Goal: Task Accomplishment & Management: Manage account settings

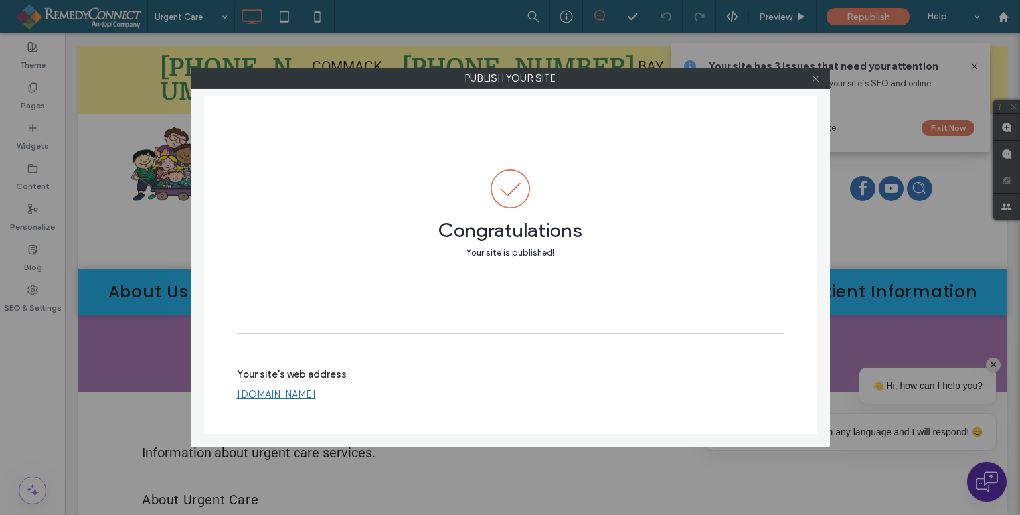
scroll to position [266, 0]
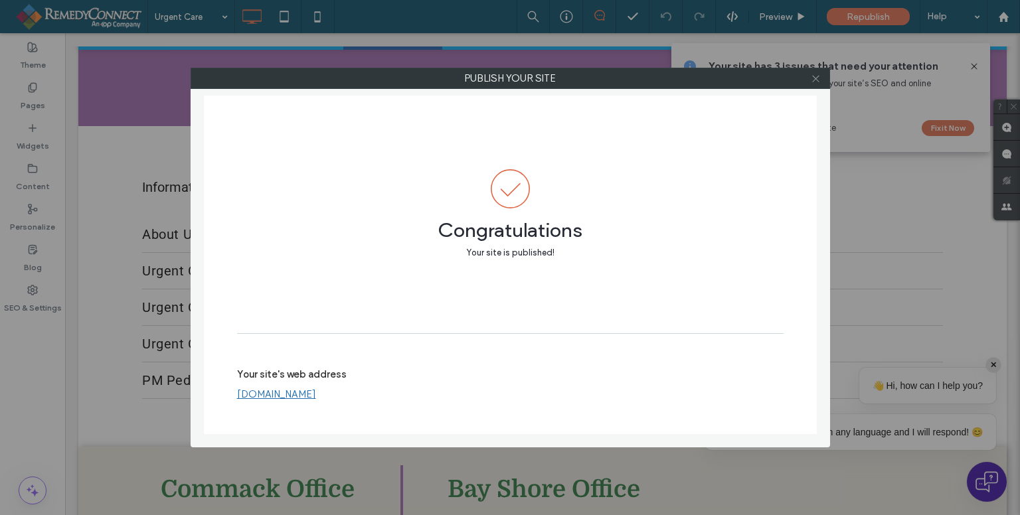
click at [818, 78] on icon at bounding box center [816, 79] width 10 height 10
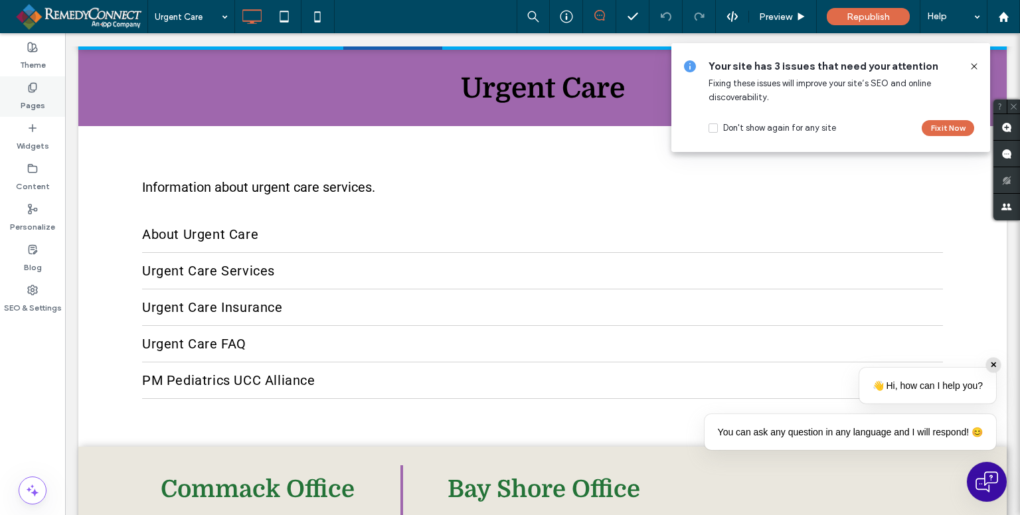
click at [42, 104] on label "Pages" at bounding box center [33, 102] width 25 height 19
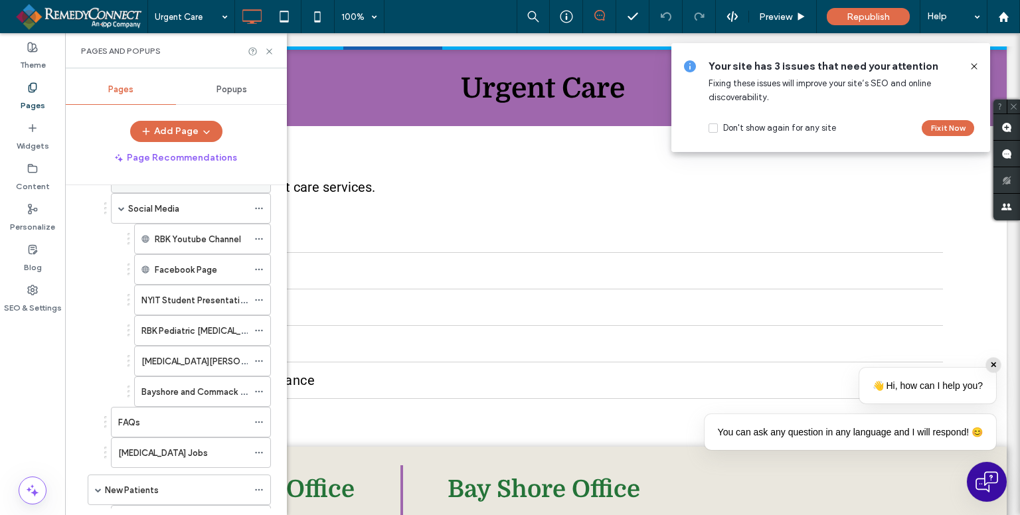
scroll to position [133, 0]
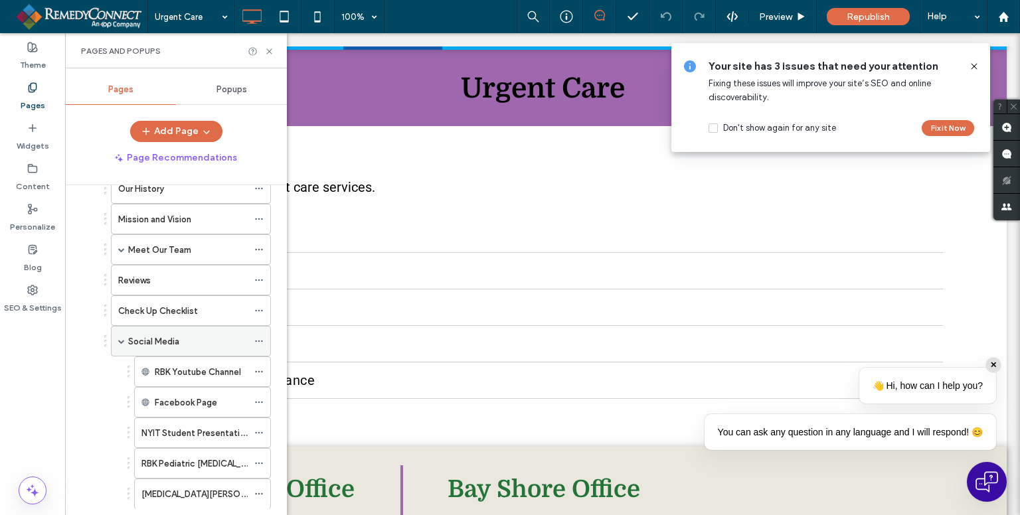
click at [118, 341] on span at bounding box center [121, 341] width 7 height 7
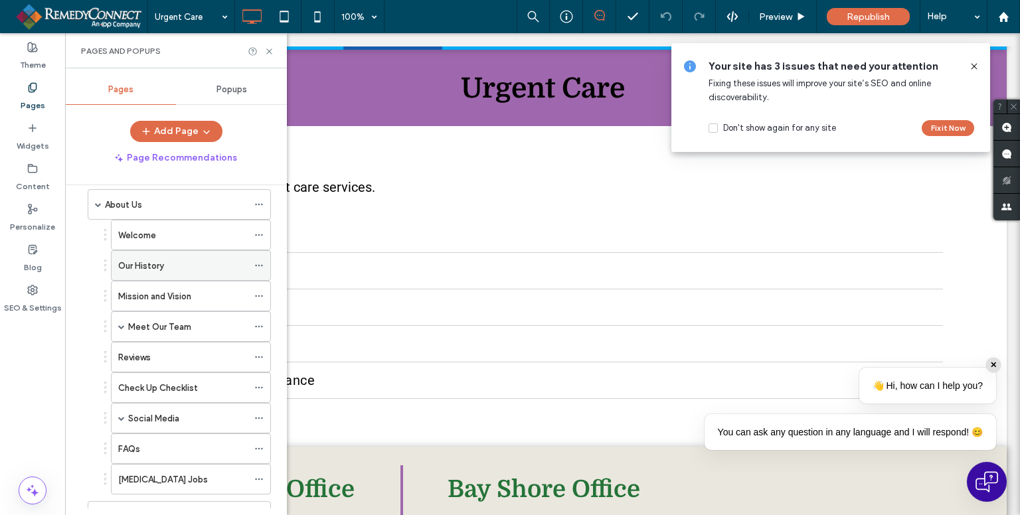
scroll to position [0, 0]
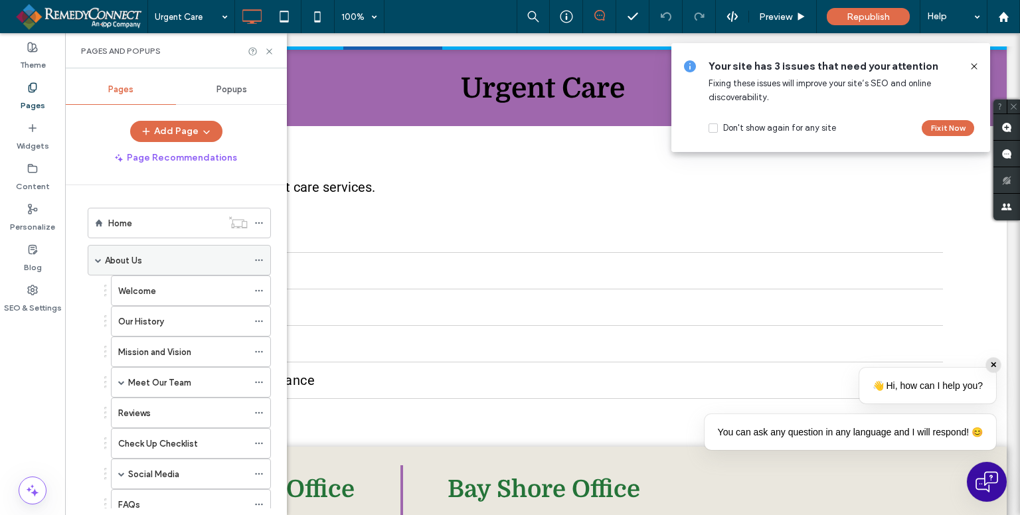
click at [91, 249] on div "About Us" at bounding box center [179, 260] width 183 height 31
click at [96, 262] on span at bounding box center [98, 260] width 7 height 7
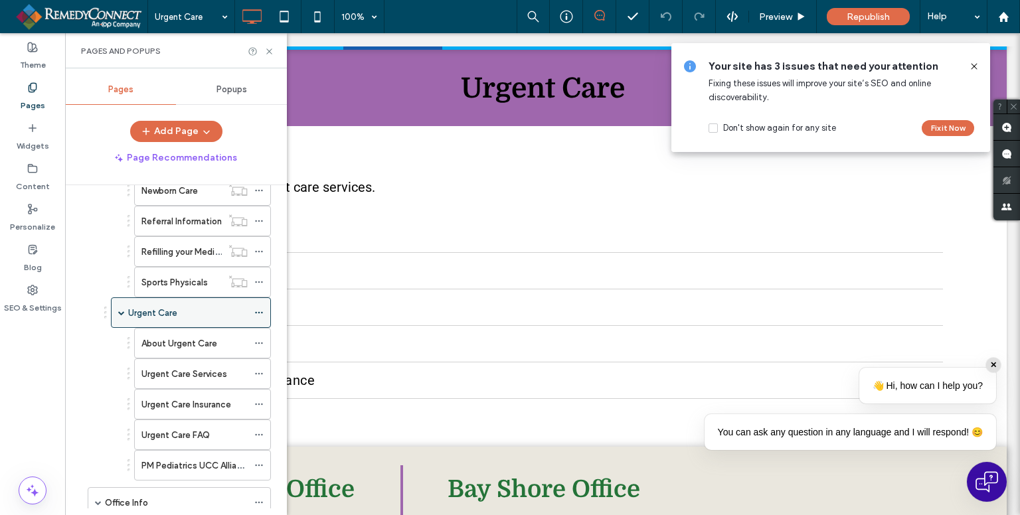
scroll to position [664, 0]
click at [207, 423] on label "Urgent Care FAQ" at bounding box center [175, 434] width 68 height 23
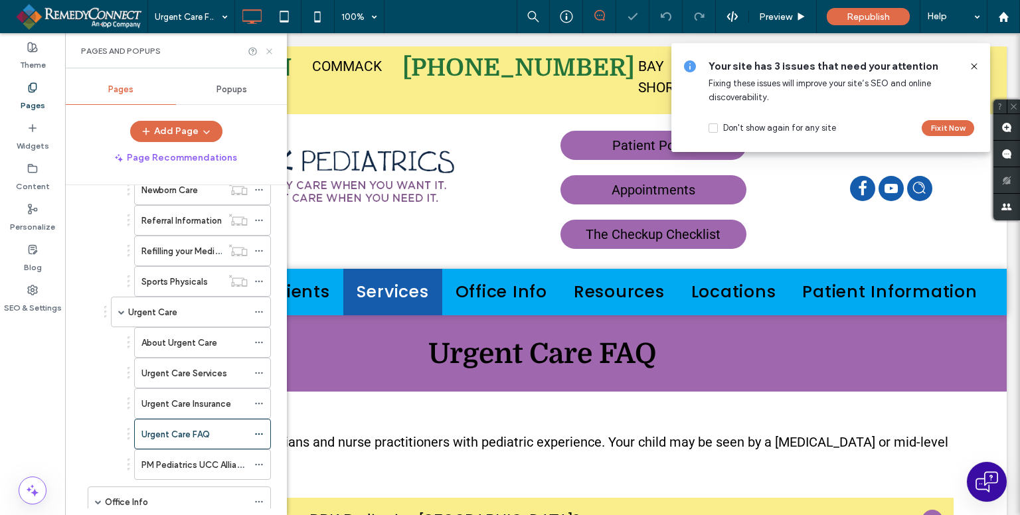
click at [268, 50] on use at bounding box center [268, 50] width 5 height 5
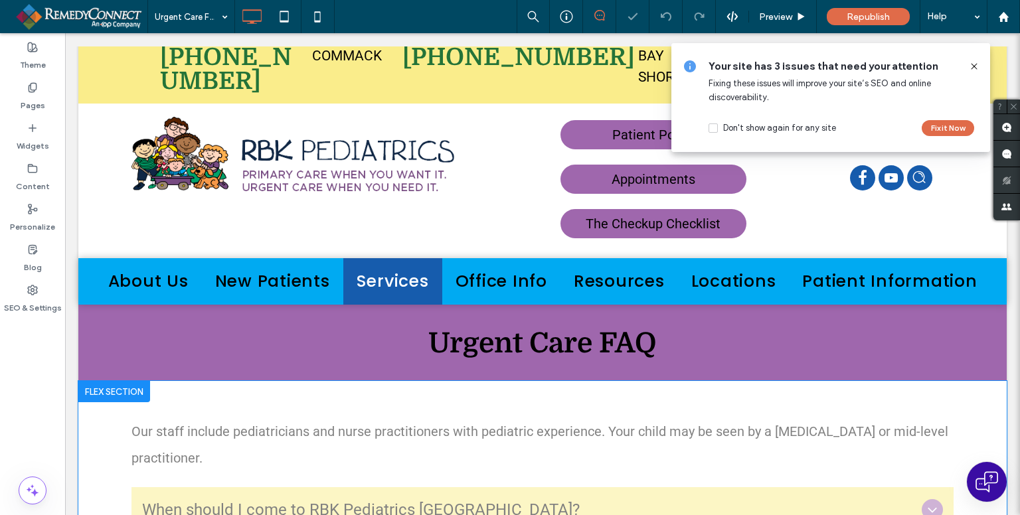
scroll to position [399, 0]
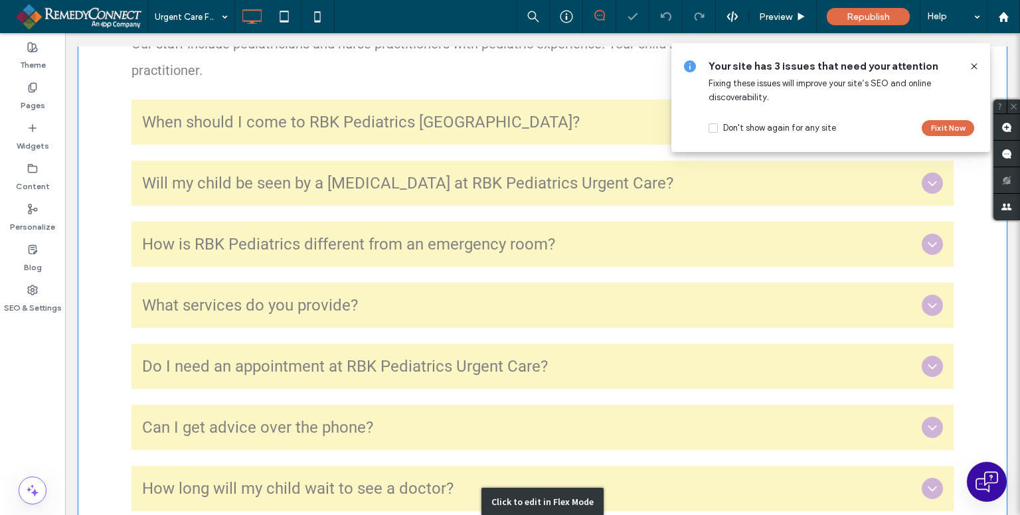
click at [316, 153] on div "Click to edit in Flex Mode" at bounding box center [542, 502] width 929 height 1018
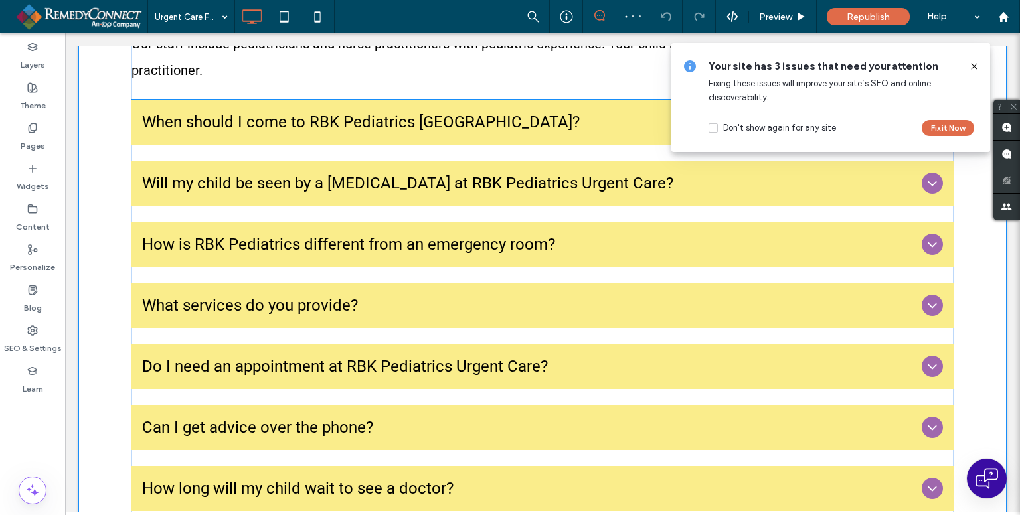
scroll to position [357, 0]
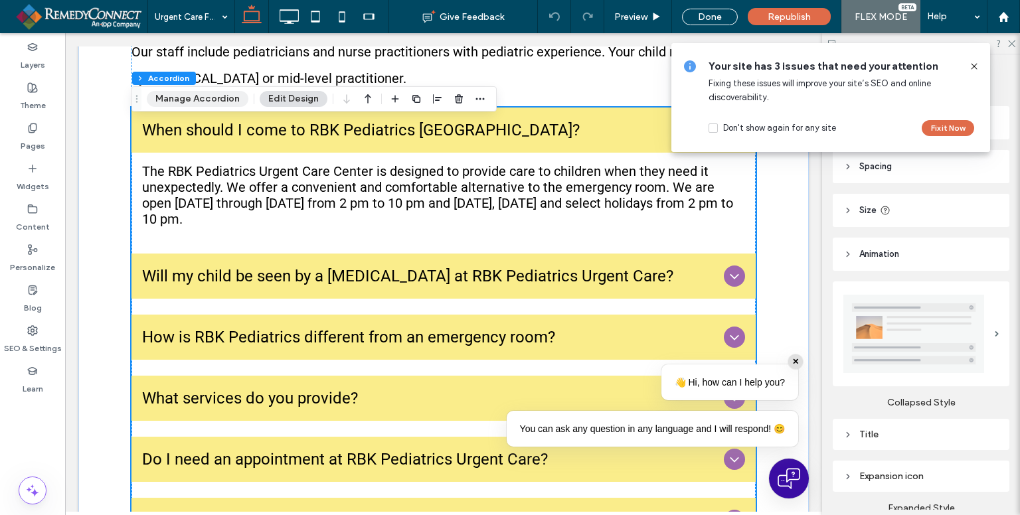
click at [178, 102] on button "Manage Accordion" at bounding box center [198, 99] width 102 height 16
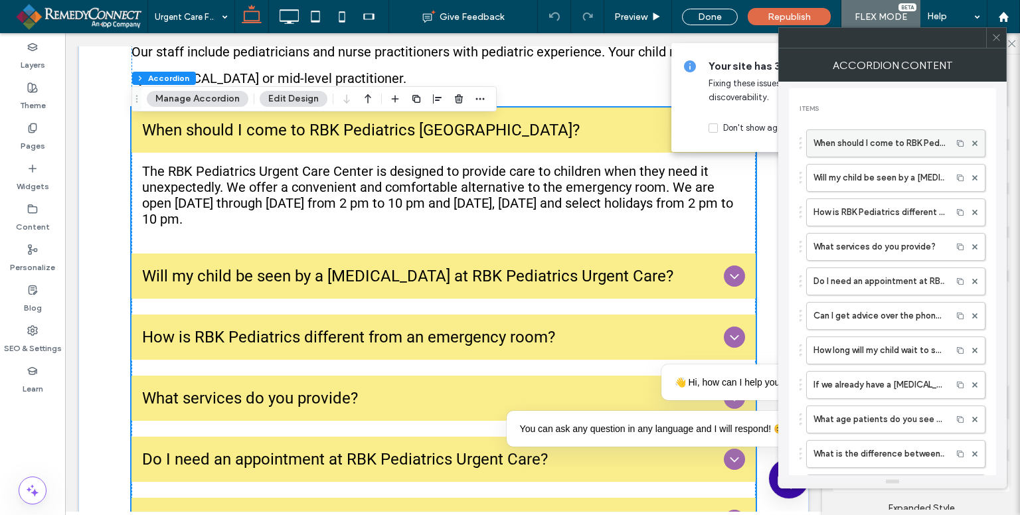
click at [848, 141] on label "When should I come to RBK Pediatrics [GEOGRAPHIC_DATA]?" at bounding box center [880, 143] width 132 height 27
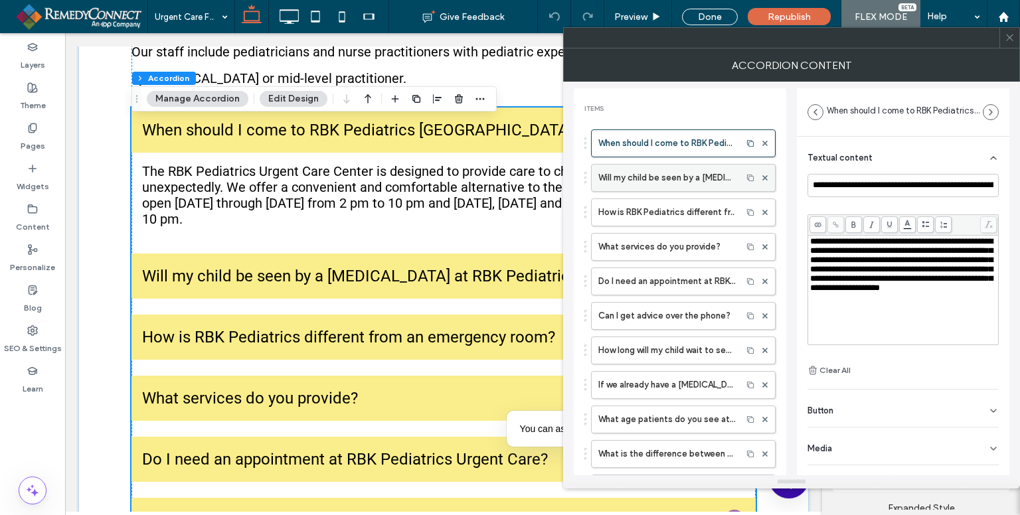
click at [648, 171] on label "Will my child be seen by a [MEDICAL_DATA] at RBK Pediatrics Urgent Care?" at bounding box center [667, 178] width 137 height 27
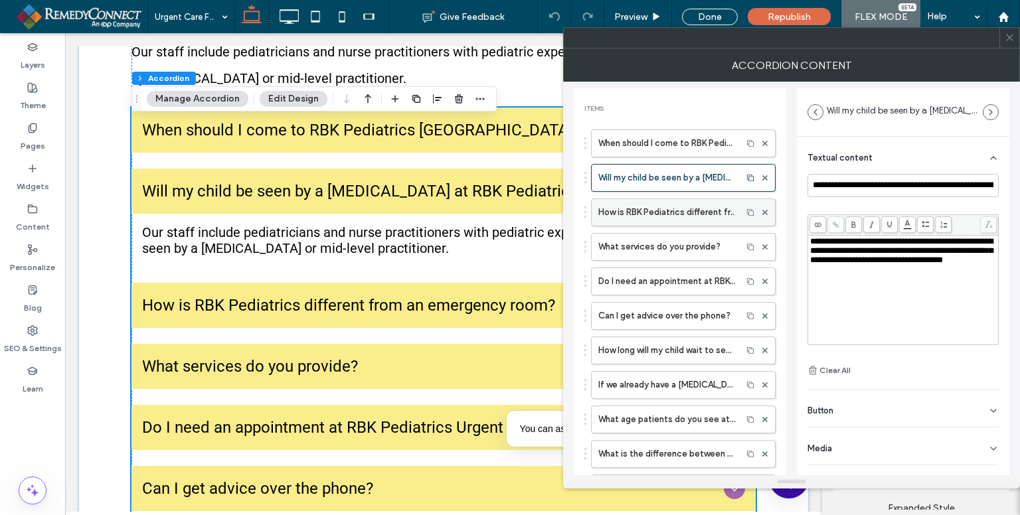
click at [636, 216] on label "How is RBK Pediatrics different from an emergency room?" at bounding box center [667, 212] width 137 height 27
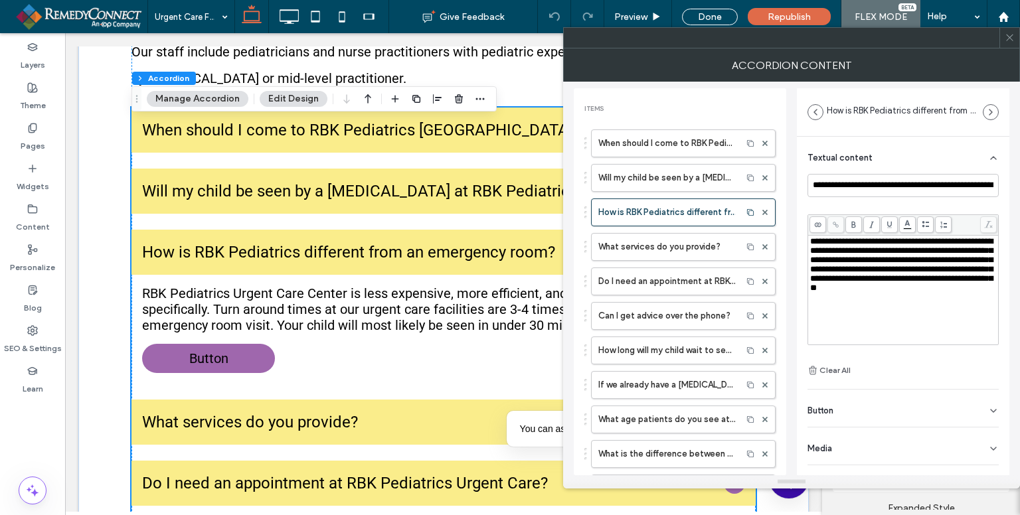
click at [818, 394] on div "Button" at bounding box center [903, 408] width 191 height 37
click at [986, 432] on button at bounding box center [987, 438] width 24 height 23
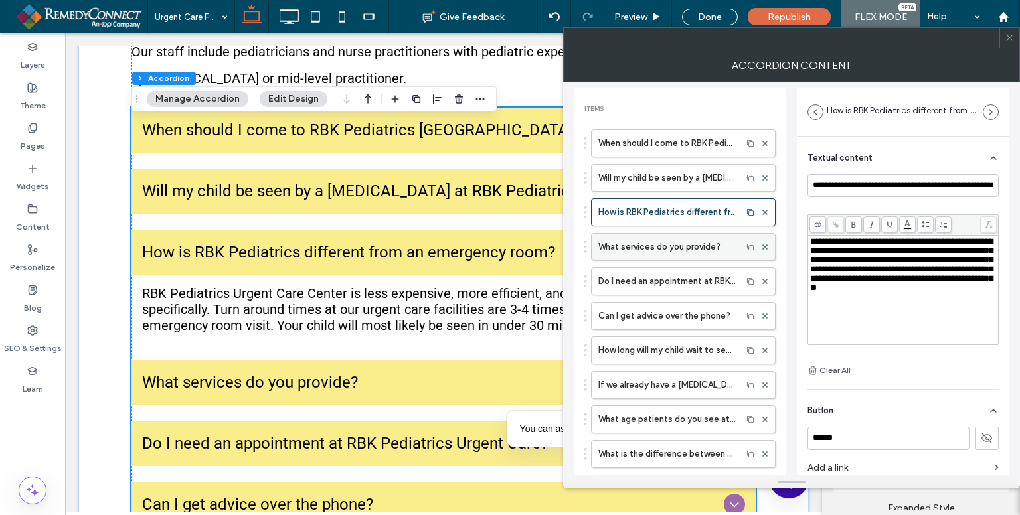
click at [669, 235] on label "What services do you provide?" at bounding box center [667, 247] width 137 height 27
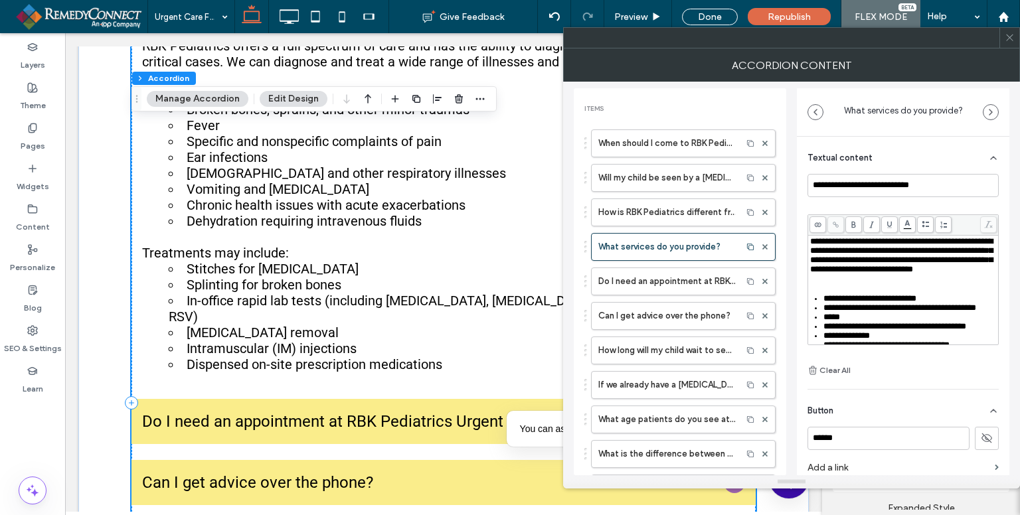
scroll to position [690, 0]
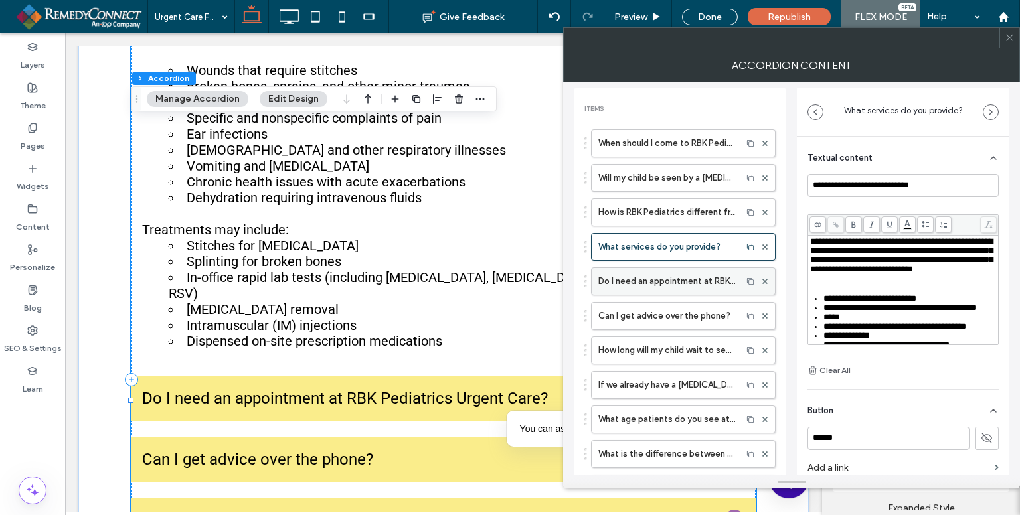
click at [660, 278] on label "Do I need an appointment at RBK Pediatrics Urgent Care?" at bounding box center [667, 281] width 137 height 27
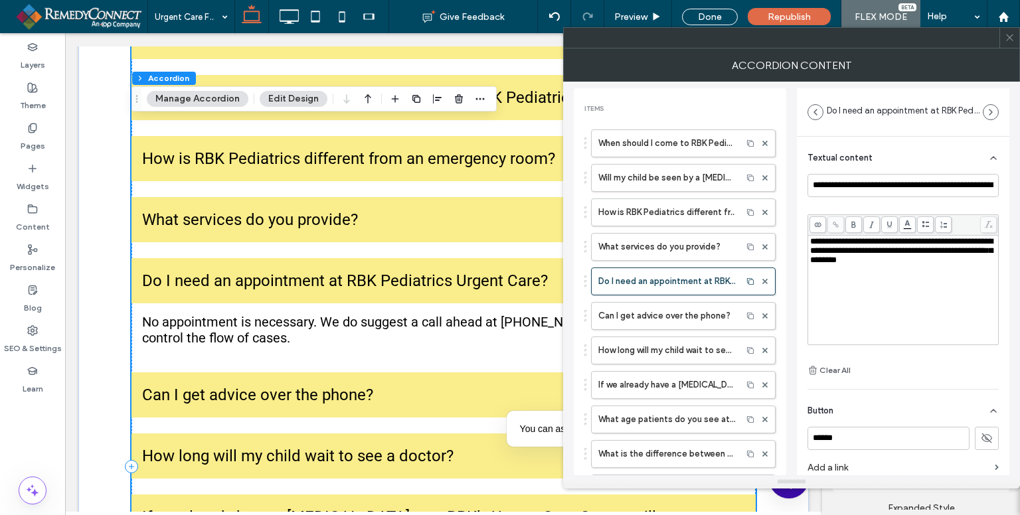
scroll to position [424, 0]
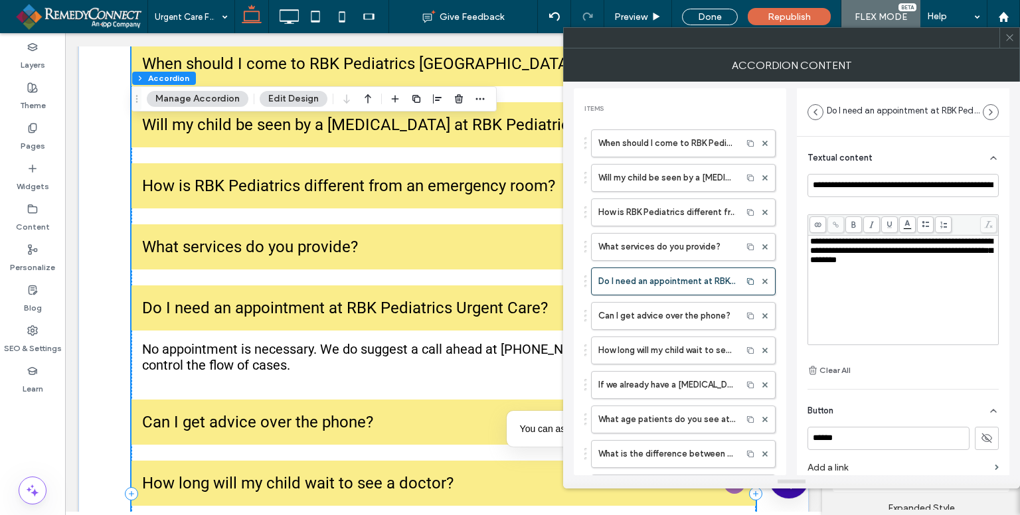
click at [878, 300] on div "**********" at bounding box center [903, 290] width 187 height 106
click at [648, 311] on label "Can I get advice over the phone?" at bounding box center [667, 316] width 137 height 27
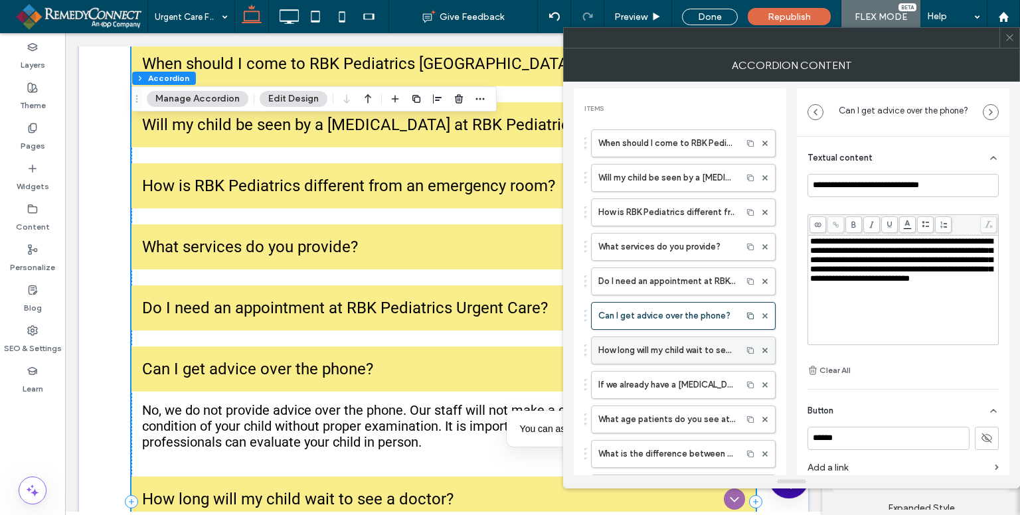
click at [651, 349] on label "How long will my child wait to see a doctor?" at bounding box center [667, 350] width 137 height 27
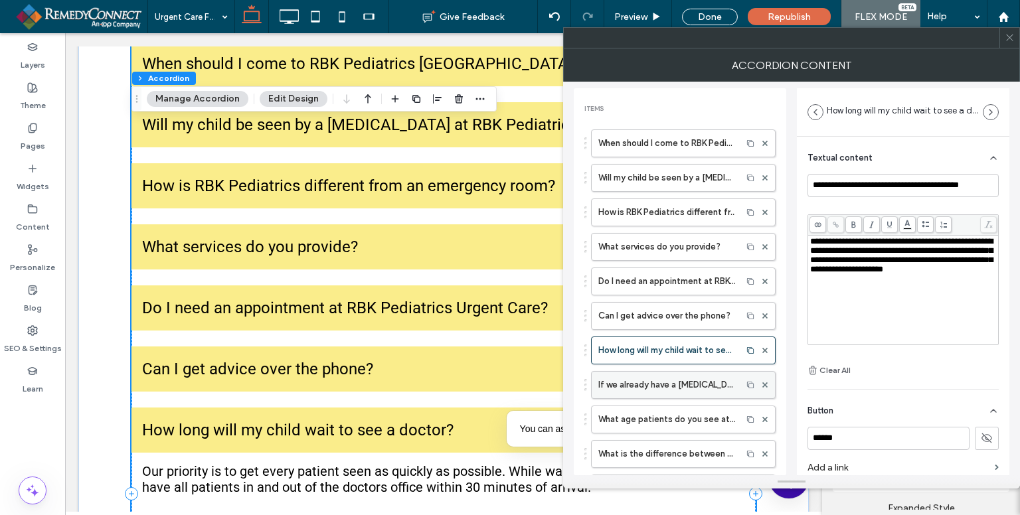
click at [646, 381] on label "If we already have a [MEDICAL_DATA], can RBK’s Urgent Care Center still treat u…" at bounding box center [667, 385] width 137 height 27
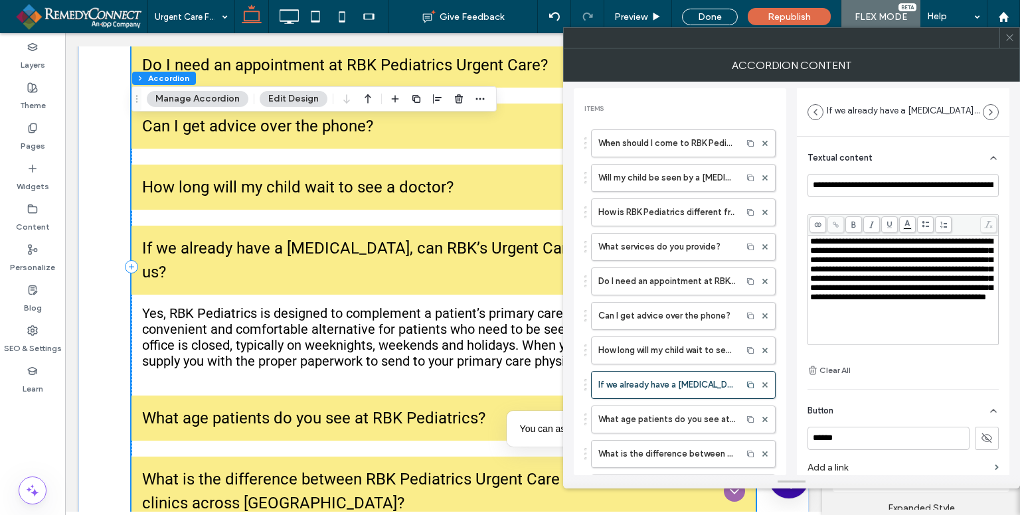
scroll to position [690, 0]
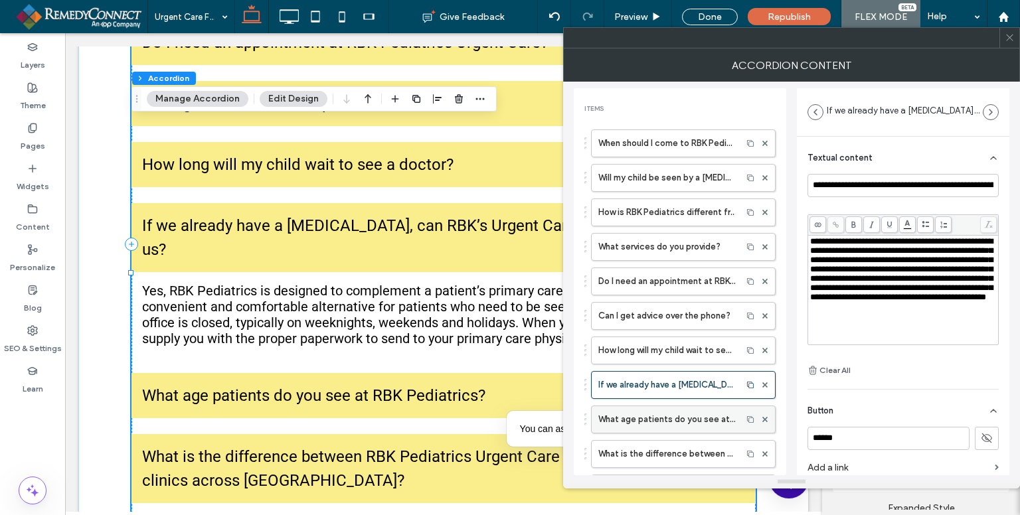
click at [641, 416] on label "What age patients do you see at RBK Pediatrics?" at bounding box center [667, 420] width 137 height 27
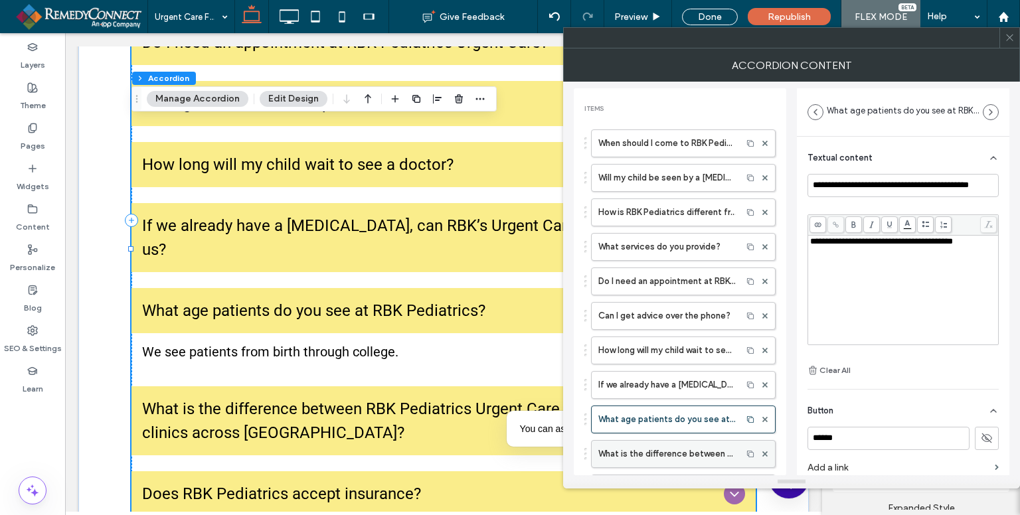
click at [632, 449] on label "What is the difference between RBK Pediatrics Urgent Care and other urgent care…" at bounding box center [667, 454] width 137 height 27
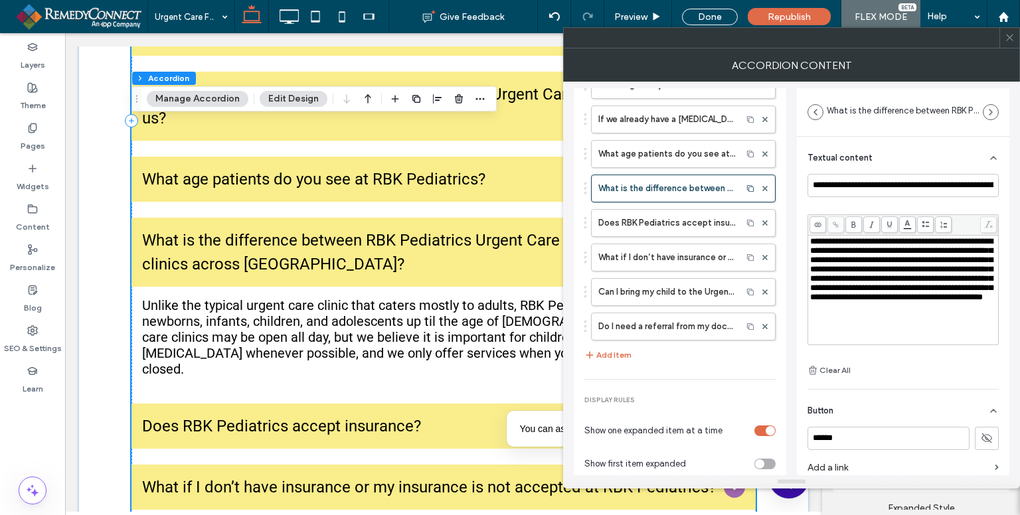
scroll to position [822, 0]
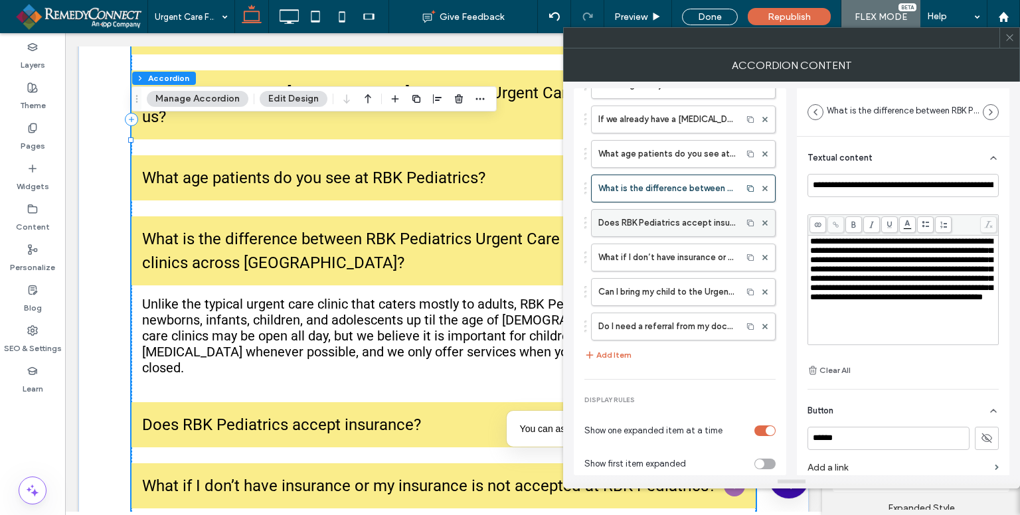
click at [649, 223] on label "Does RBK Pediatrics accept insurance?" at bounding box center [667, 223] width 137 height 27
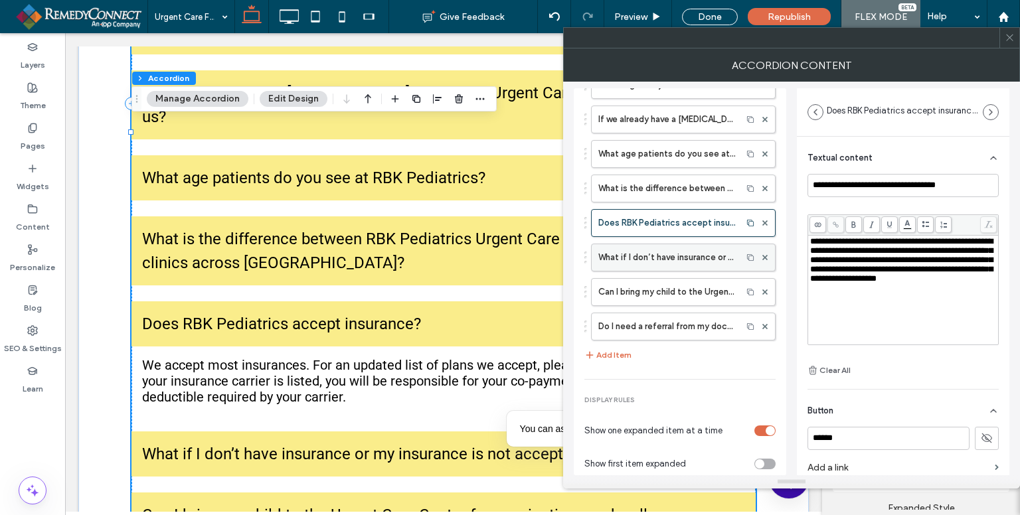
click at [649, 252] on label "What if I don’t have insurance or my insurance is not accepted at RBK Pediatric…" at bounding box center [667, 257] width 137 height 27
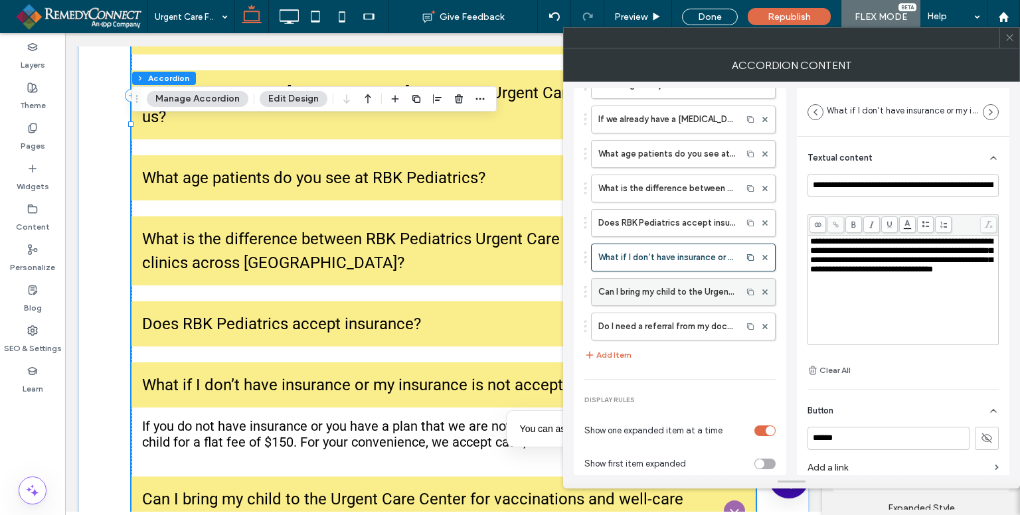
click at [644, 287] on label "Can I bring my child to the Urgent Care Center for vaccinations and well-care v…" at bounding box center [667, 292] width 137 height 27
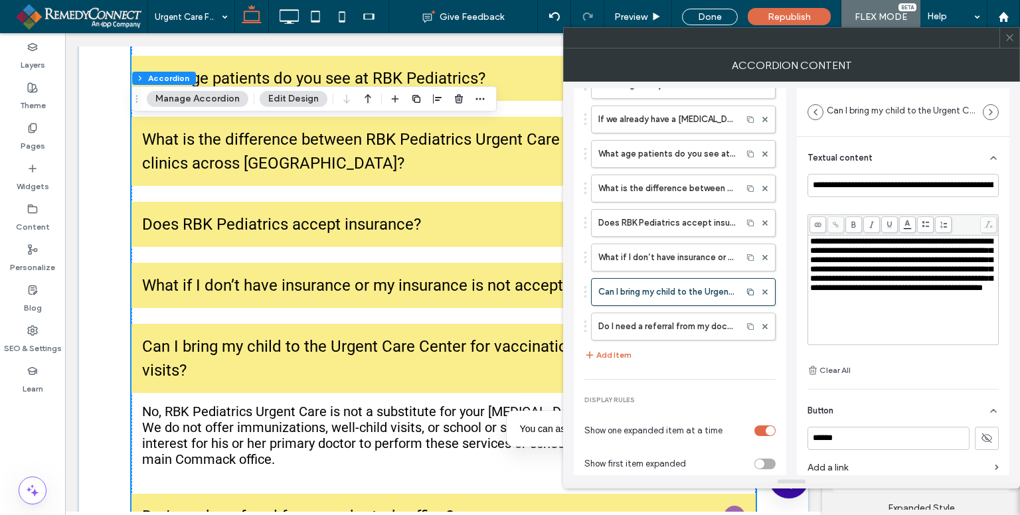
scroll to position [1088, 0]
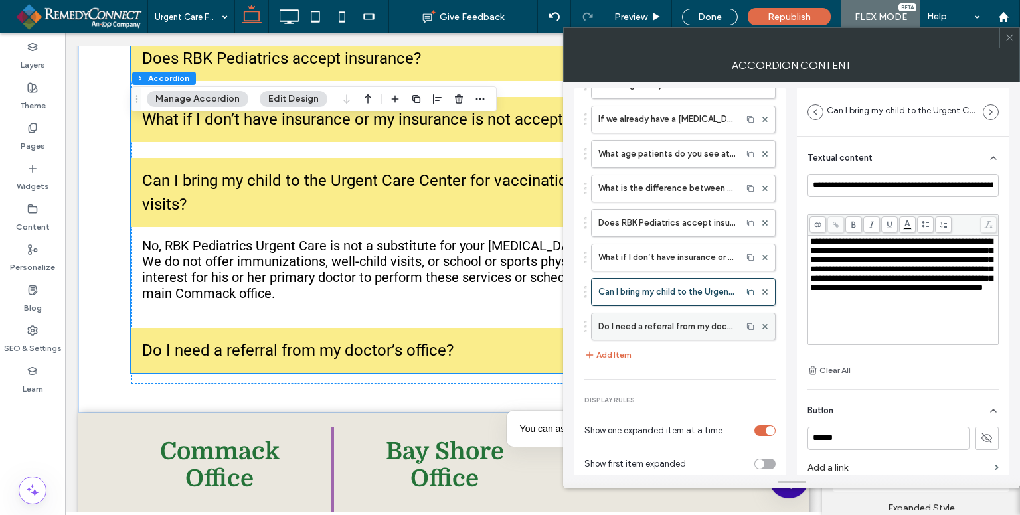
click at [654, 322] on label "Do I need a referral from my doctor’s office?" at bounding box center [667, 327] width 137 height 27
type input "**********"
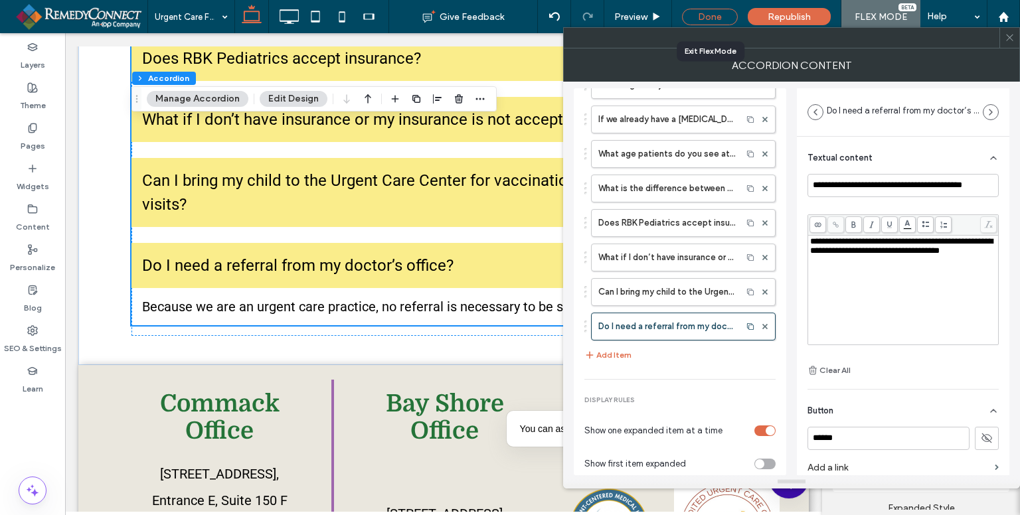
click at [723, 11] on div "Done" at bounding box center [710, 17] width 56 height 17
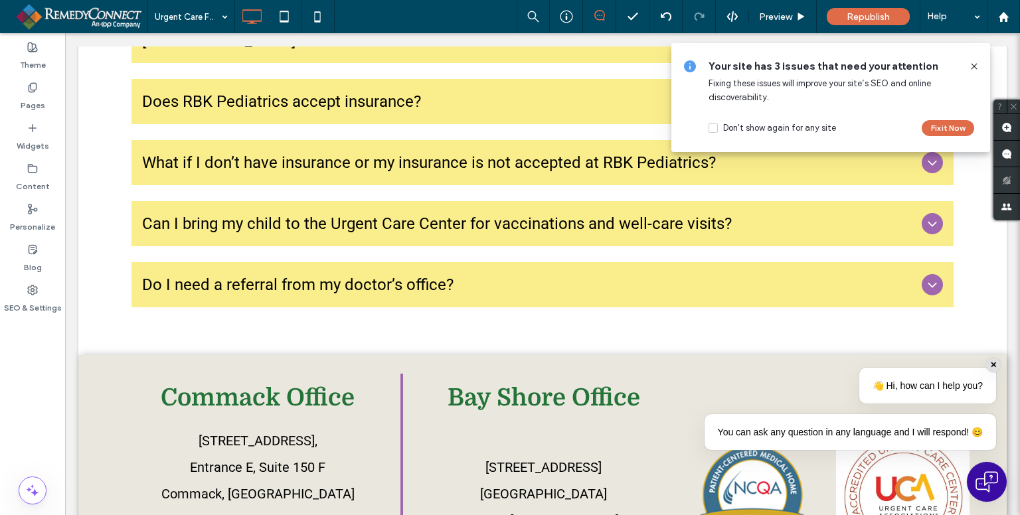
scroll to position [1022, 0]
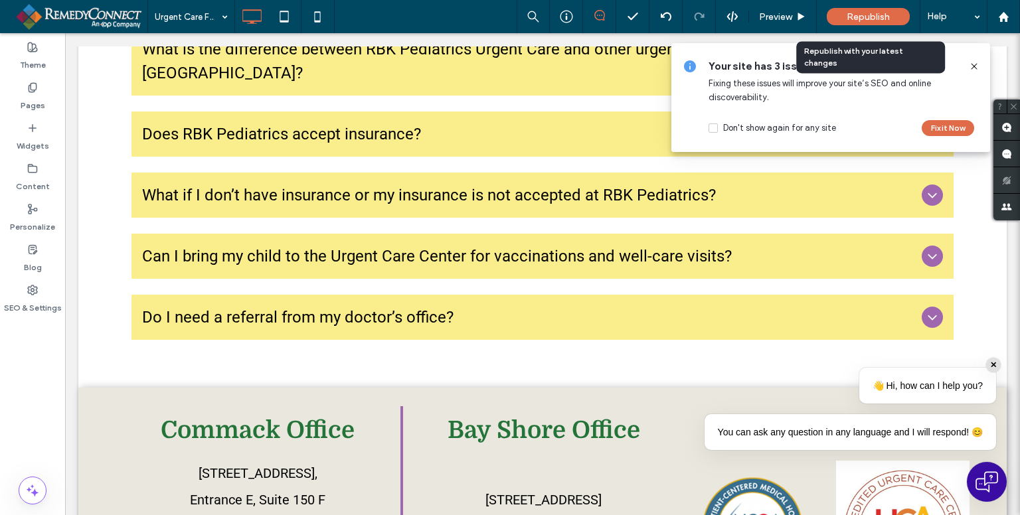
click at [890, 18] on span "Republish" at bounding box center [868, 16] width 43 height 11
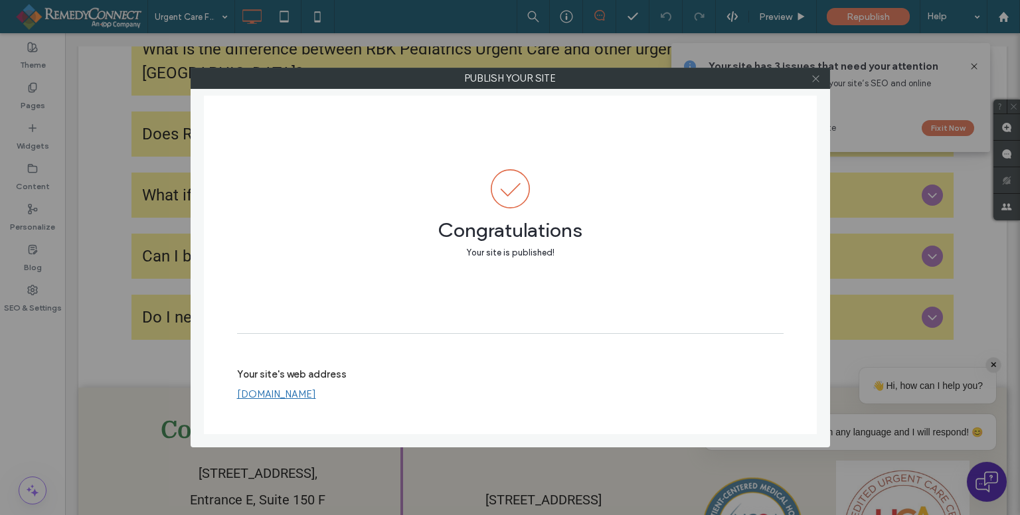
click at [818, 75] on icon at bounding box center [816, 79] width 10 height 10
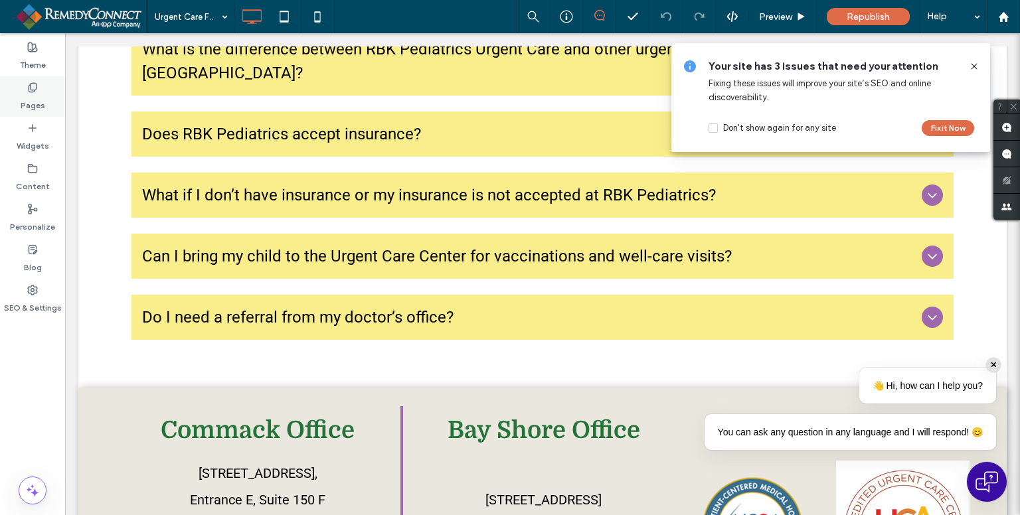
click at [37, 104] on label "Pages" at bounding box center [33, 102] width 25 height 19
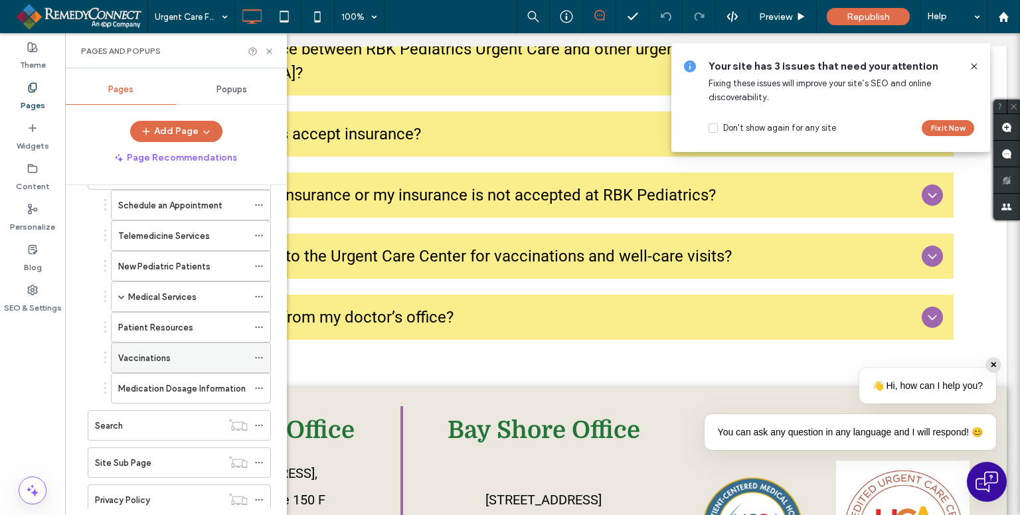
scroll to position [1329, 0]
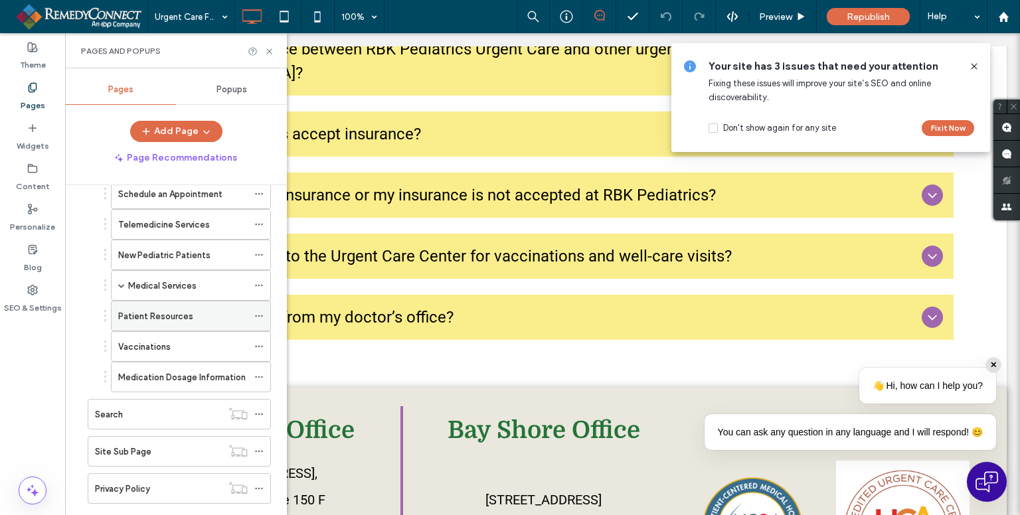
click at [202, 310] on div "Patient Resources" at bounding box center [183, 317] width 130 height 14
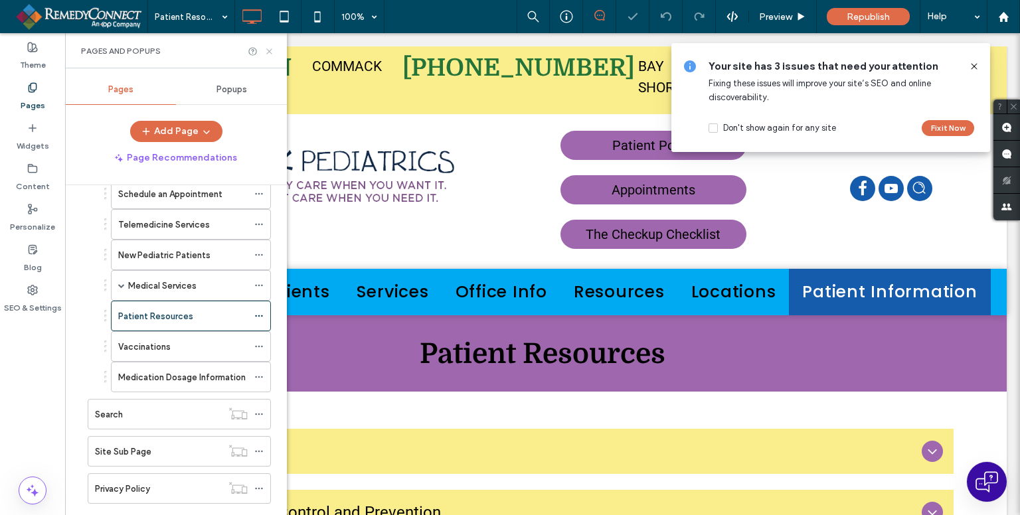
drag, startPoint x: 267, startPoint y: 52, endPoint x: 165, endPoint y: 122, distance: 123.8
click at [267, 52] on icon at bounding box center [269, 51] width 10 height 10
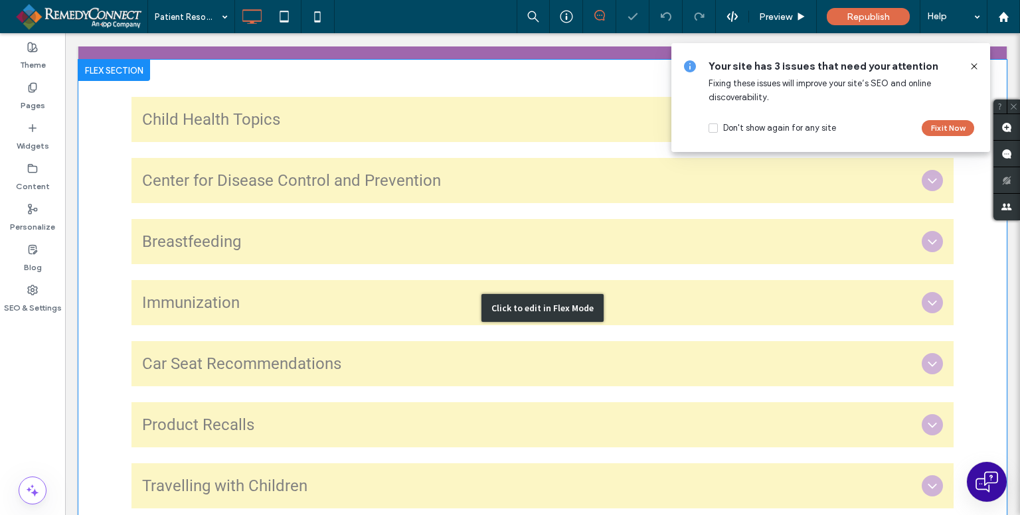
click at [235, 254] on div "Click to edit in Flex Mode" at bounding box center [542, 308] width 929 height 497
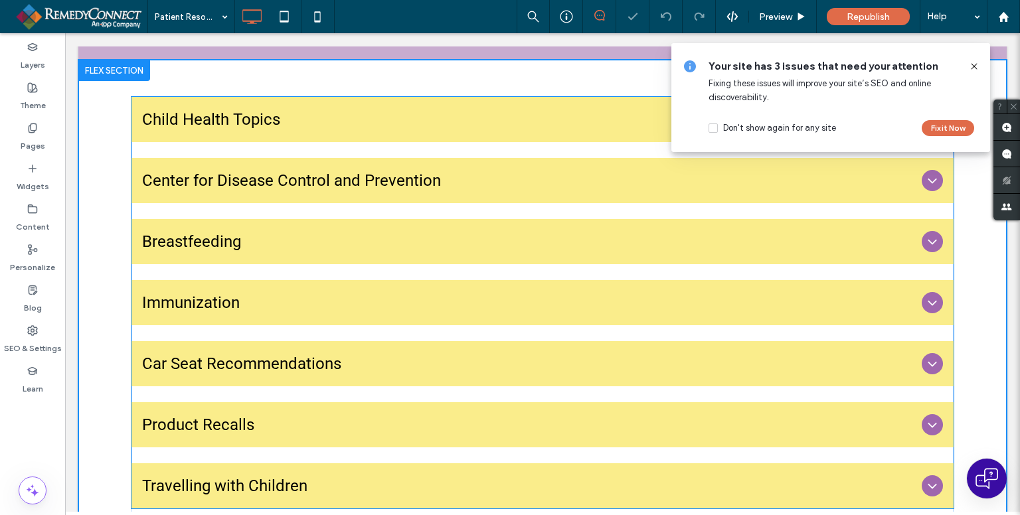
scroll to position [291, 0]
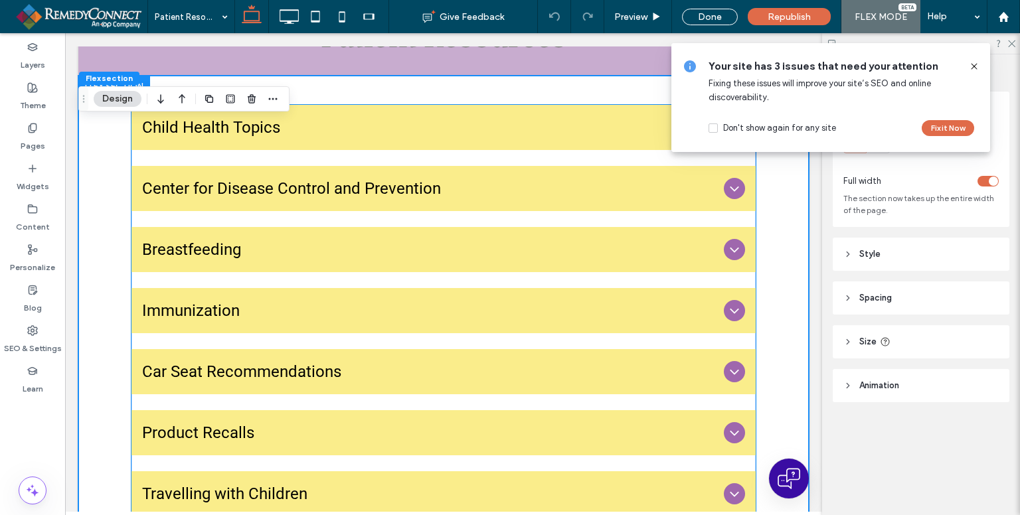
click at [173, 122] on span "Child Health Topics" at bounding box center [430, 128] width 577 height 24
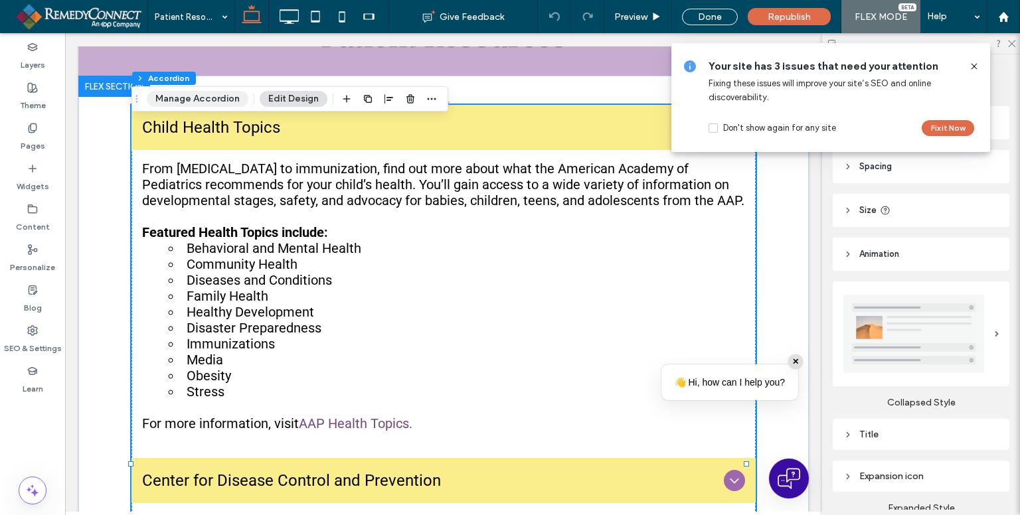
click at [178, 99] on button "Manage Accordion" at bounding box center [198, 99] width 102 height 16
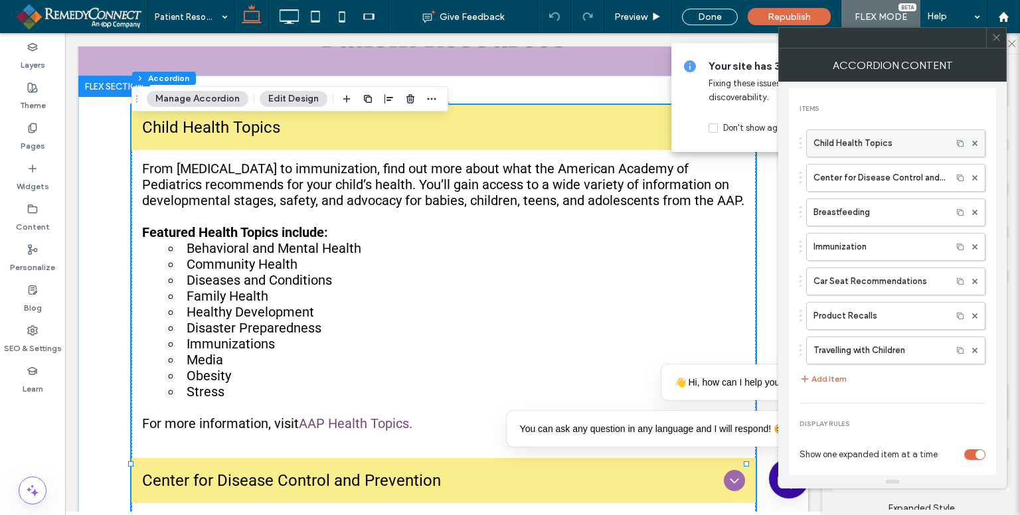
click at [850, 141] on label "Child Health Topics" at bounding box center [880, 143] width 132 height 27
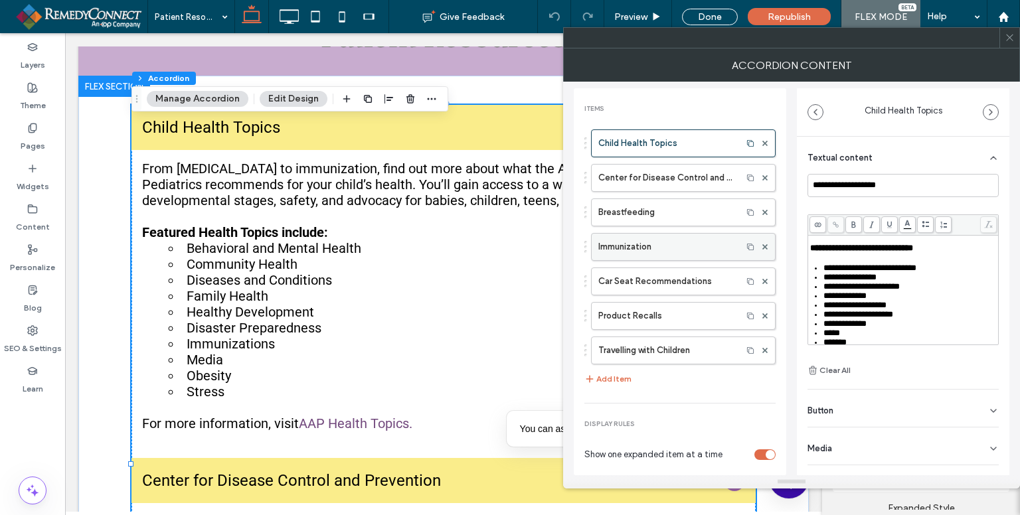
scroll to position [157, 0]
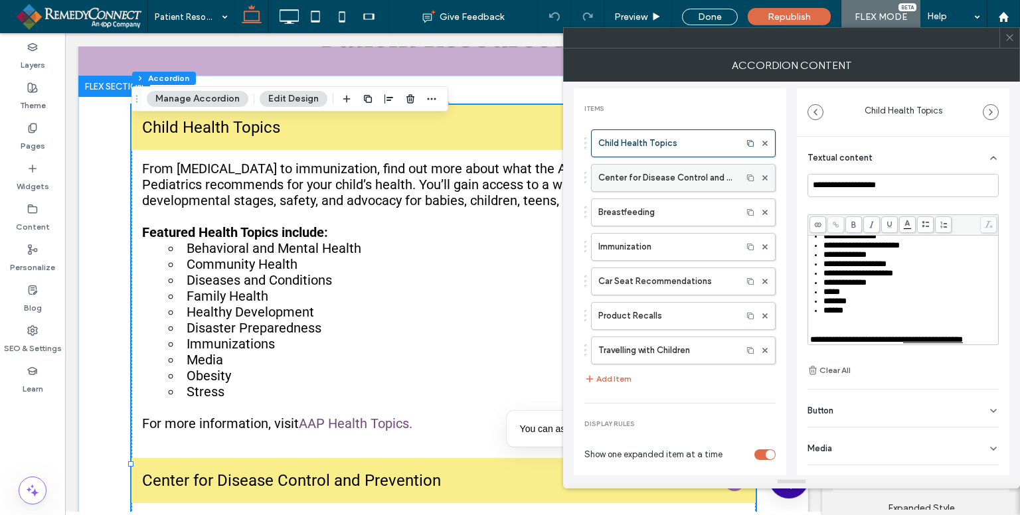
click at [686, 172] on label "Center for Disease Control and Prevention" at bounding box center [667, 178] width 137 height 27
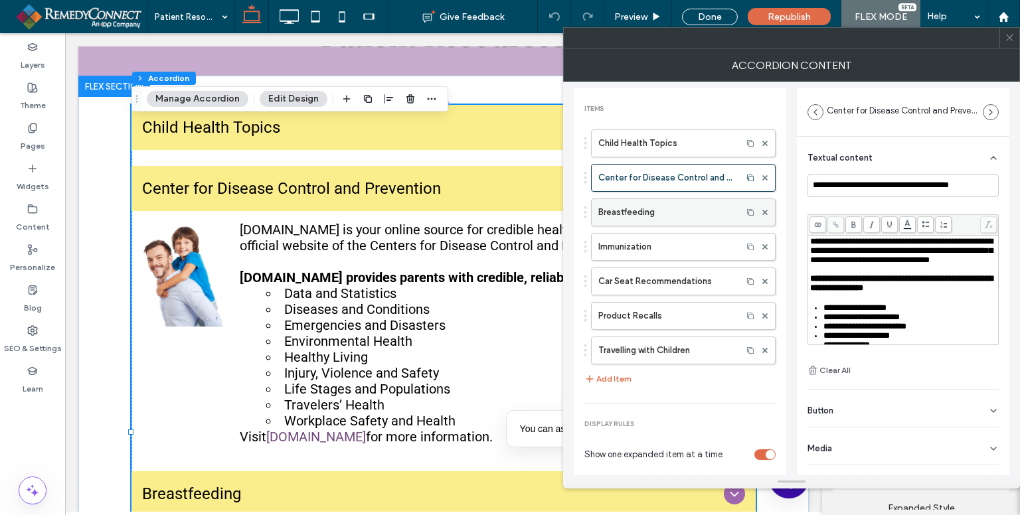
click at [643, 221] on label "Breastfeeding" at bounding box center [667, 212] width 137 height 27
type input "**********"
type textarea "**********"
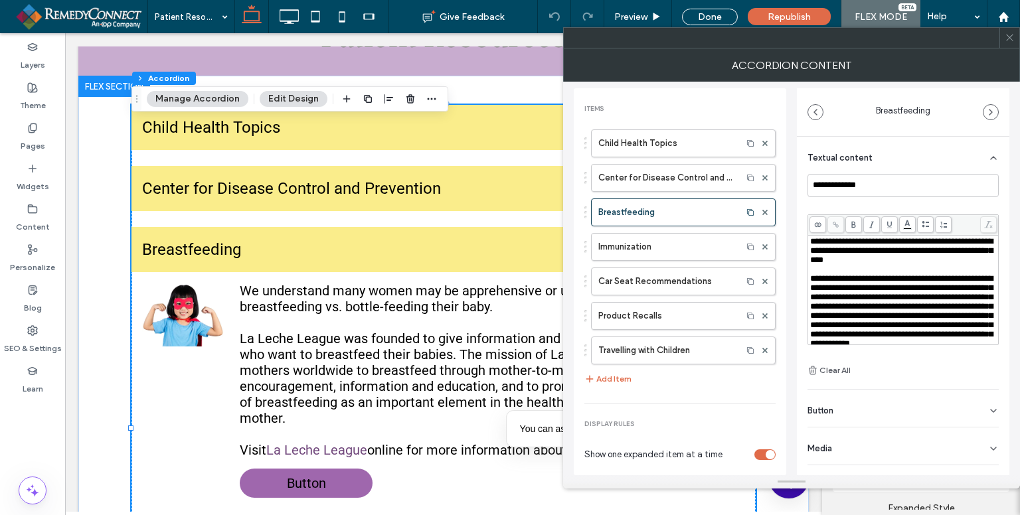
scroll to position [424, 0]
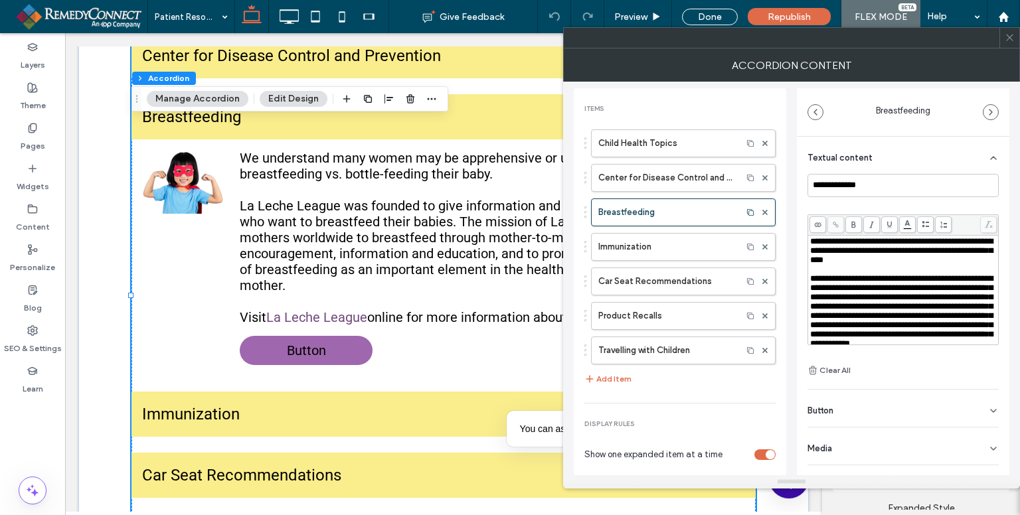
click at [901, 399] on div "Button" at bounding box center [903, 408] width 191 height 37
click at [983, 439] on icon at bounding box center [987, 438] width 12 height 12
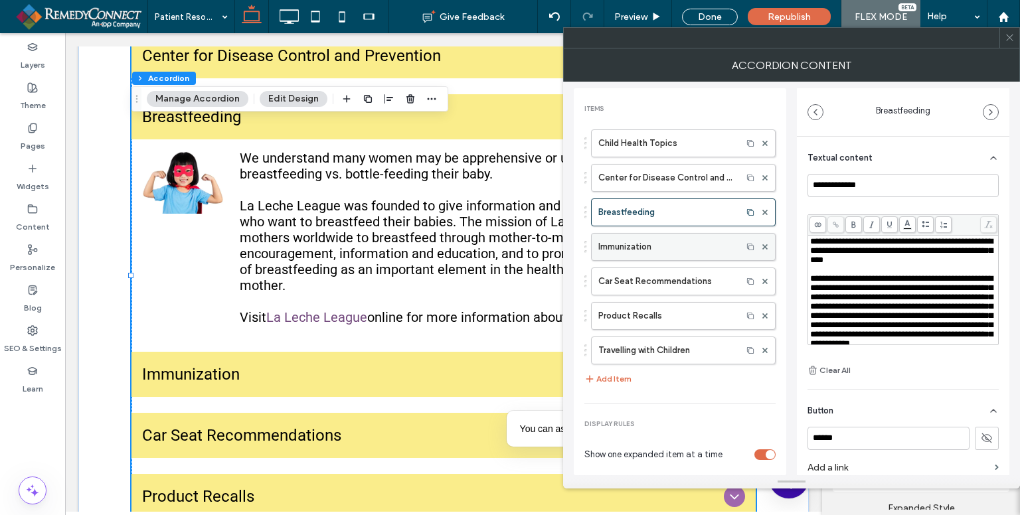
click at [638, 247] on label "Immunization" at bounding box center [667, 247] width 137 height 27
type input "**********"
type textarea "**********"
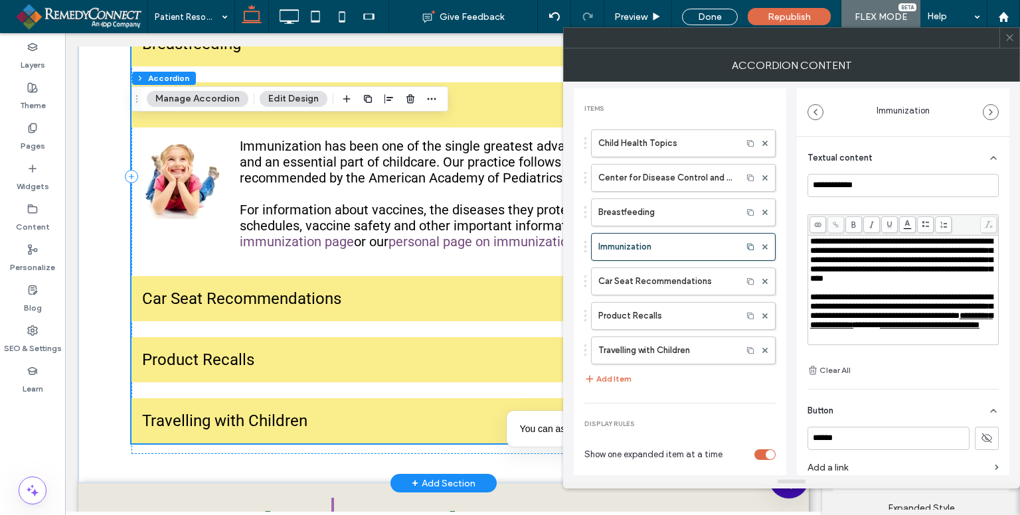
scroll to position [490, 0]
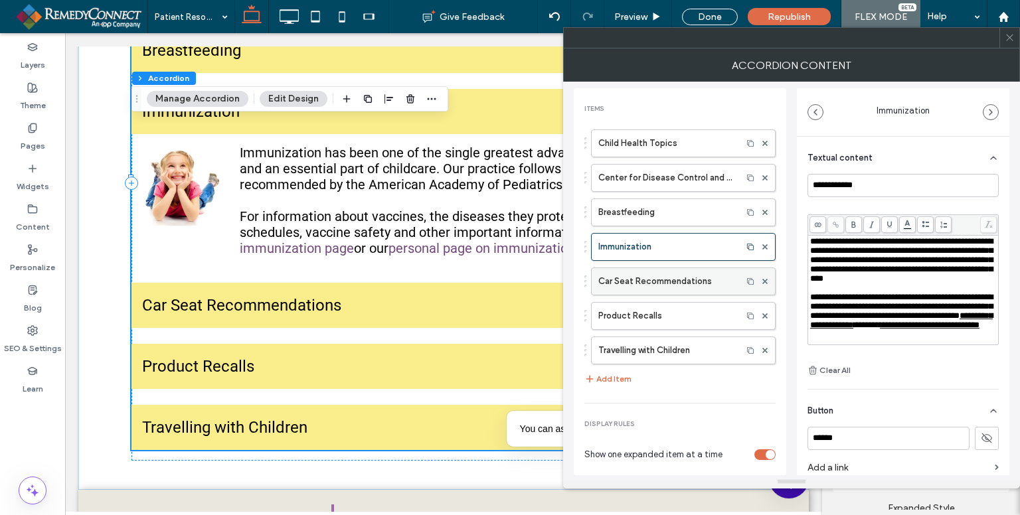
click at [664, 277] on label "Car Seat Recommendations" at bounding box center [667, 281] width 137 height 27
type input "**********"
type textarea "**********"
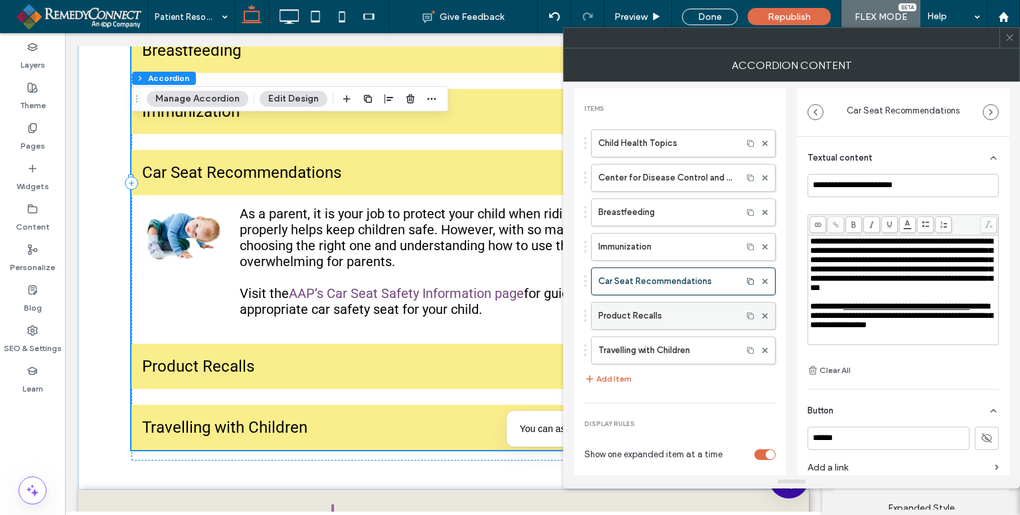
click at [683, 318] on label "Product Recalls" at bounding box center [667, 316] width 137 height 27
type input "**********"
type textarea "**********"
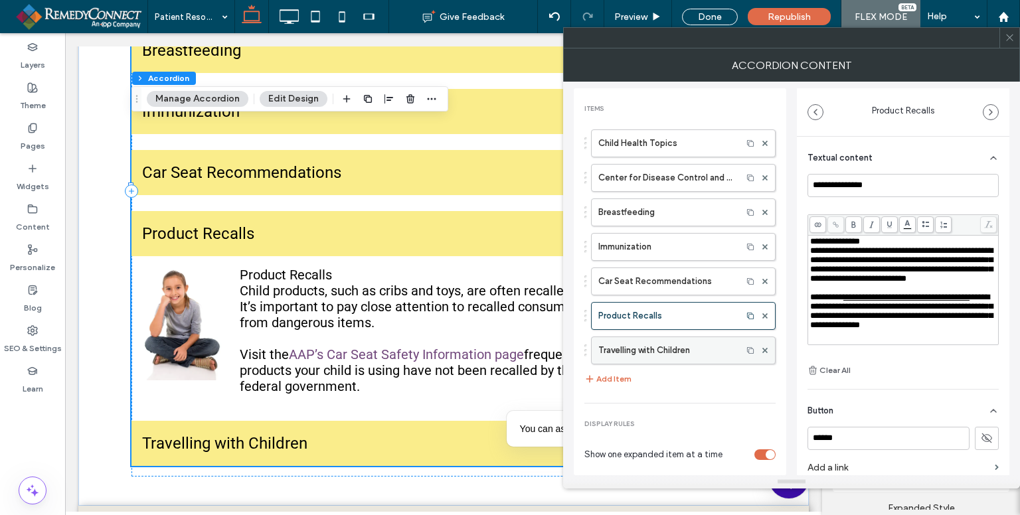
click at [681, 346] on label "Travelling with Children" at bounding box center [667, 350] width 137 height 27
type input "**********"
type textarea "**********"
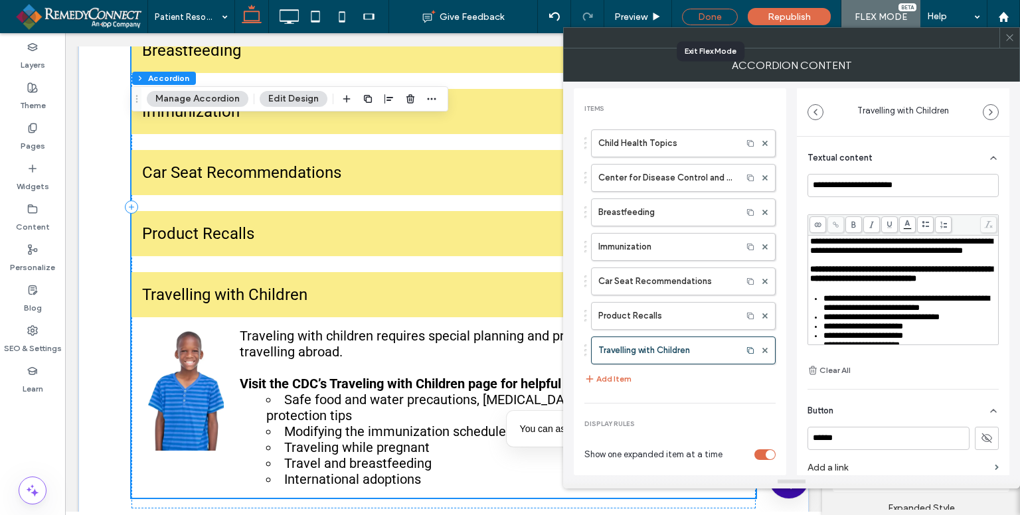
click at [720, 18] on div "Done" at bounding box center [710, 17] width 56 height 17
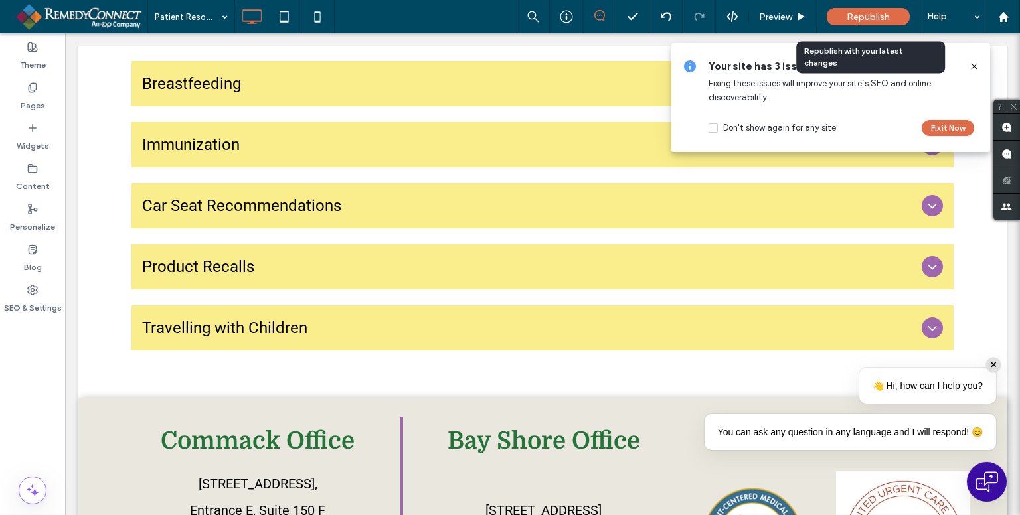
click at [875, 17] on span "Republish" at bounding box center [868, 16] width 43 height 11
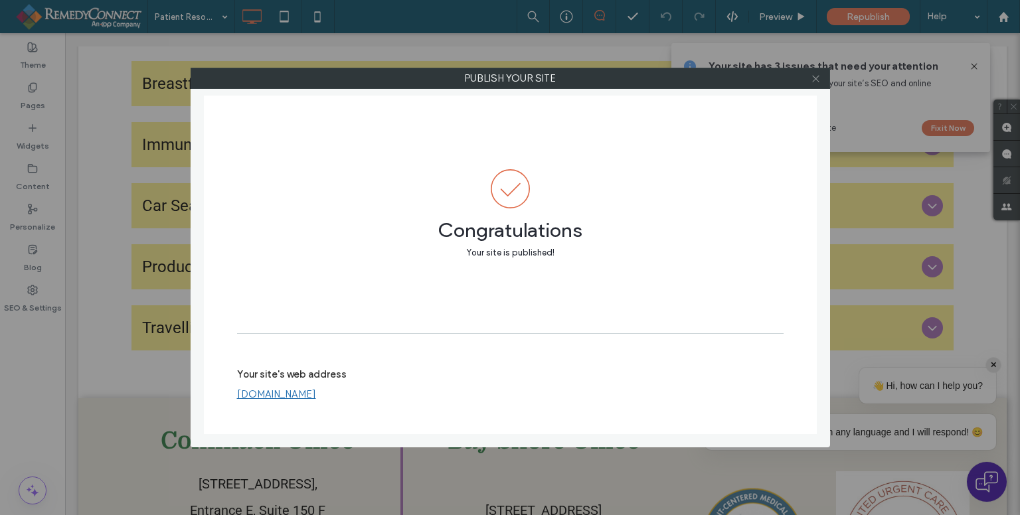
click at [818, 79] on icon at bounding box center [816, 79] width 10 height 10
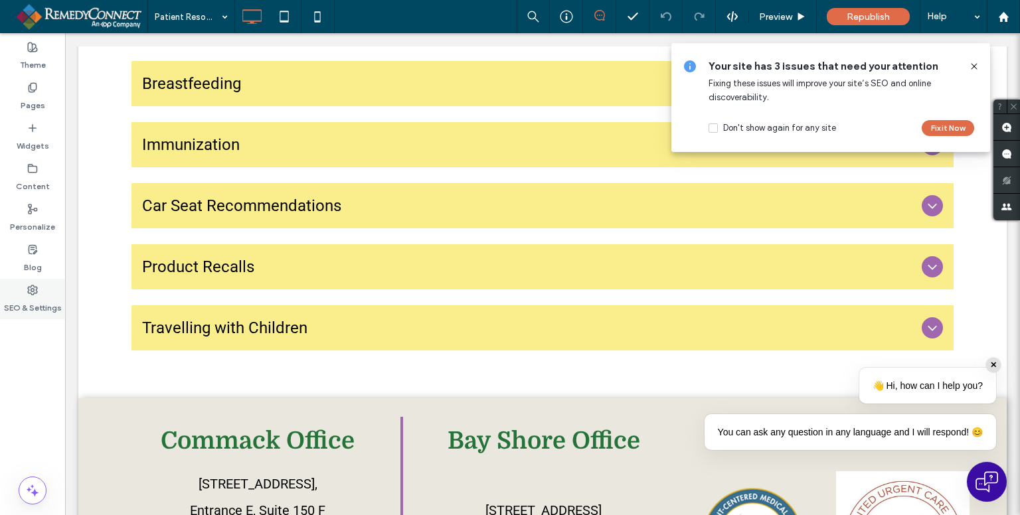
click at [32, 312] on label "SEO & Settings" at bounding box center [33, 305] width 58 height 19
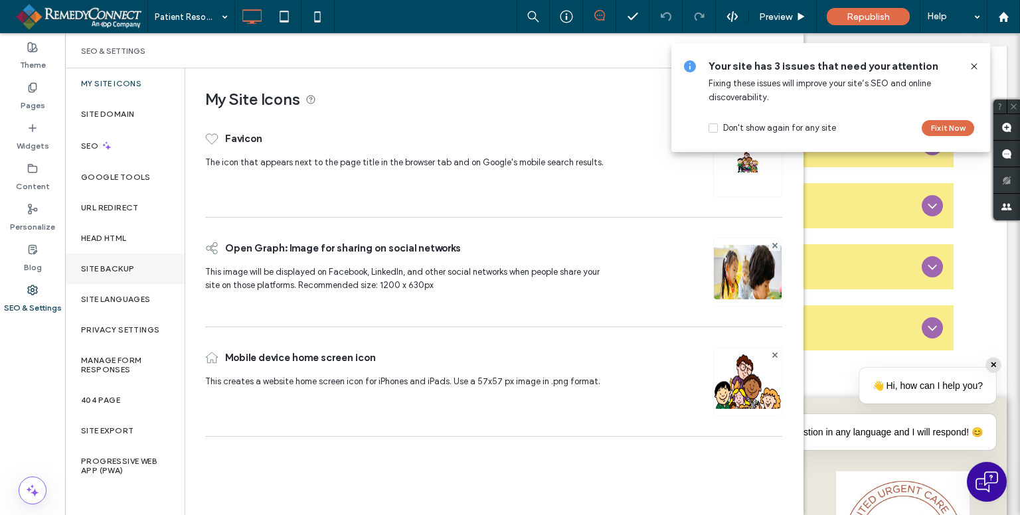
click at [113, 266] on label "Site Backup" at bounding box center [107, 268] width 53 height 9
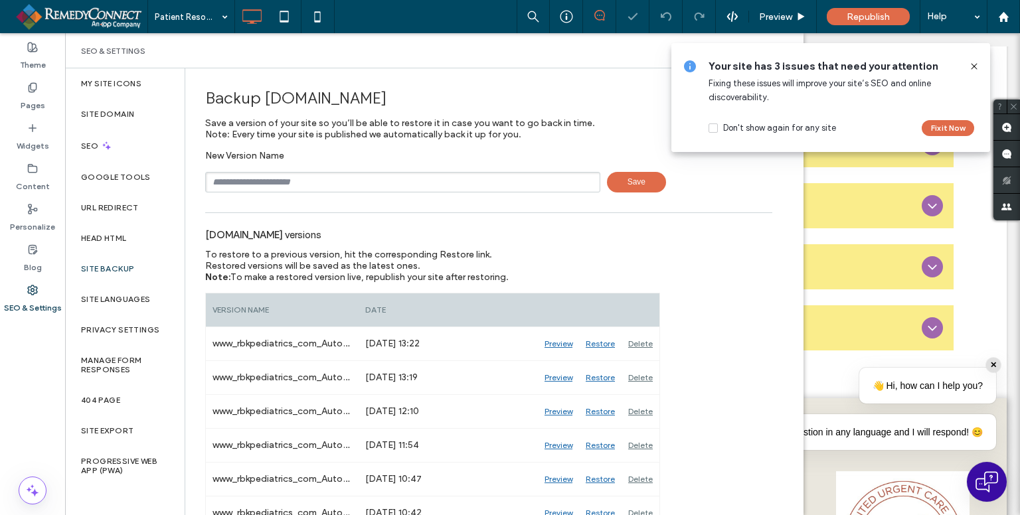
click at [329, 185] on input "text" at bounding box center [402, 182] width 395 height 21
type input "*********"
click at [607, 187] on span "Save" at bounding box center [636, 182] width 59 height 21
